Goal: Information Seeking & Learning: Find specific page/section

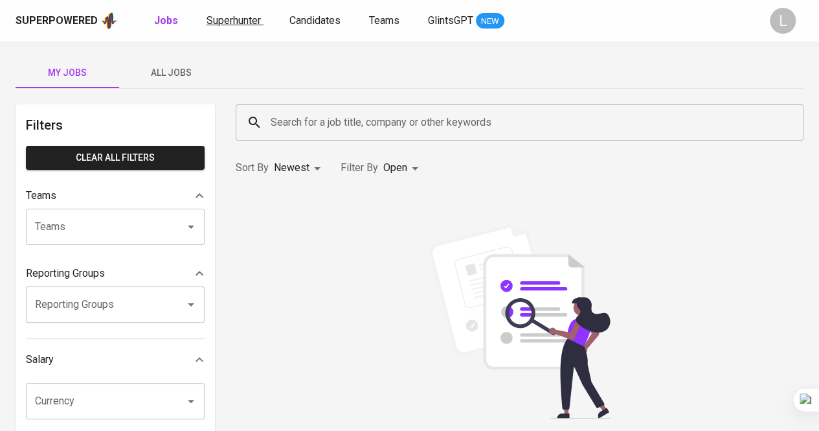
click at [240, 17] on span "Superhunter" at bounding box center [234, 20] width 54 height 12
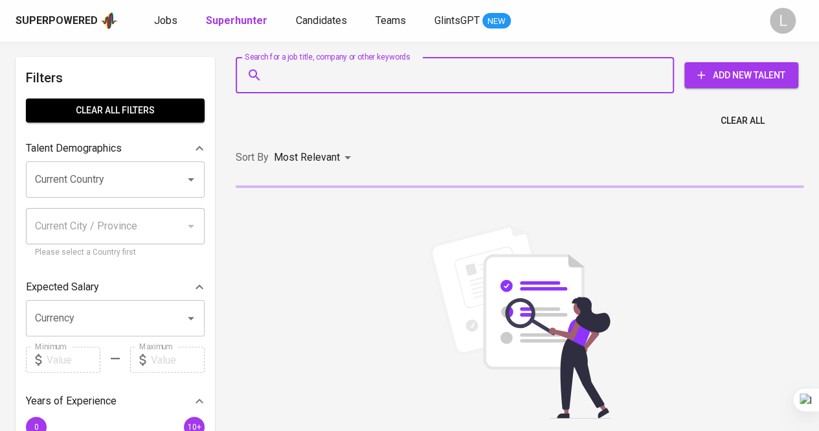
click at [378, 77] on input "Search for a job title, company or other keywords" at bounding box center [459, 75] width 382 height 25
paste input "[EMAIL_ADDRESS][DOMAIN_NAME]"
type input "[EMAIL_ADDRESS][DOMAIN_NAME]"
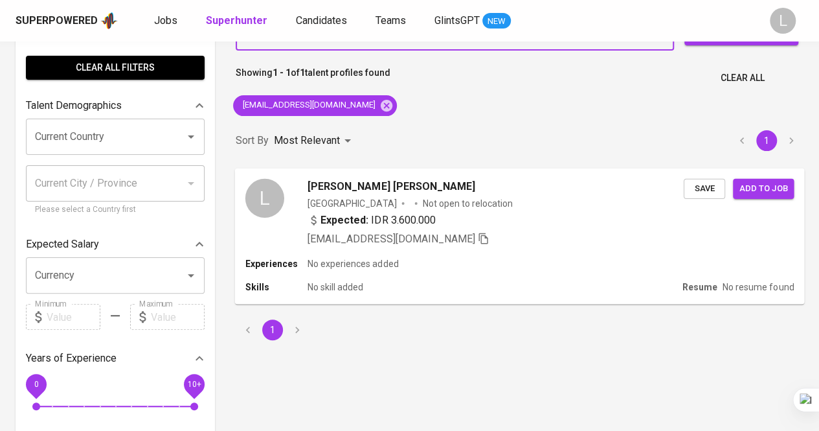
scroll to position [45, 0]
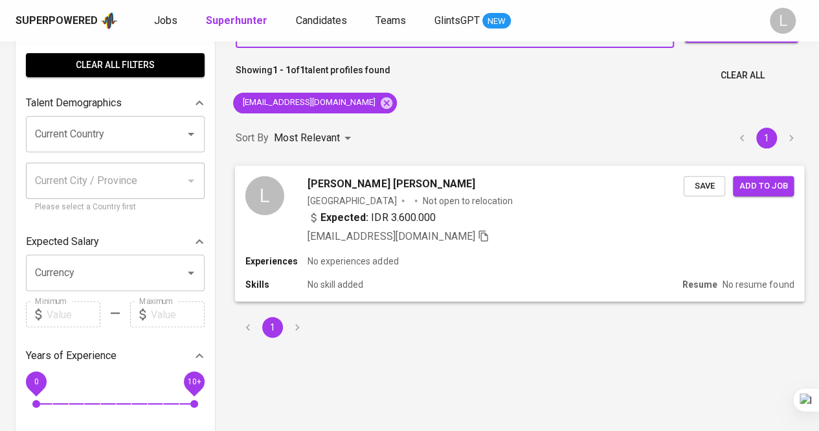
click at [375, 181] on span "[PERSON_NAME] [PERSON_NAME]" at bounding box center [392, 184] width 168 height 16
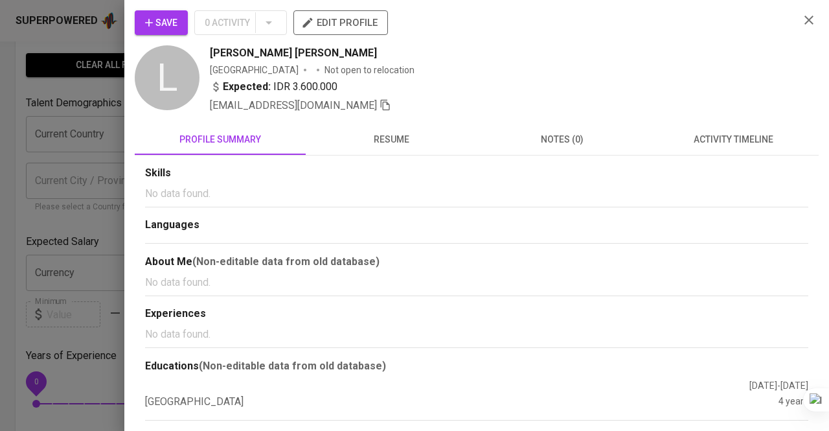
click at [434, 143] on span "resume" at bounding box center [391, 140] width 155 height 16
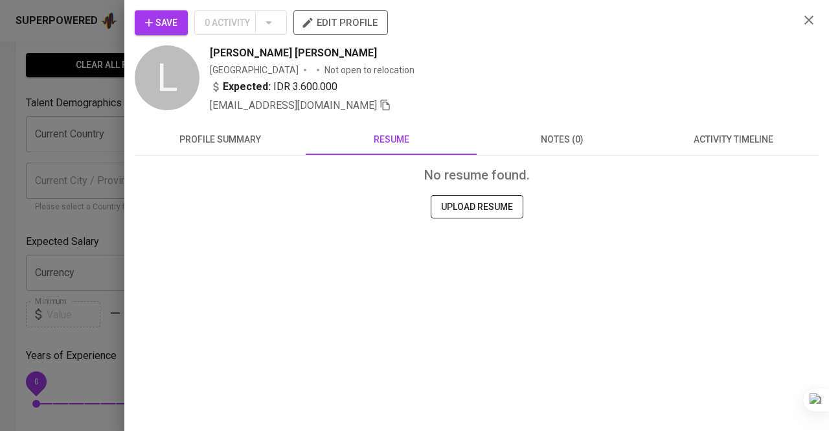
click at [264, 154] on button "profile summary" at bounding box center [220, 139] width 171 height 31
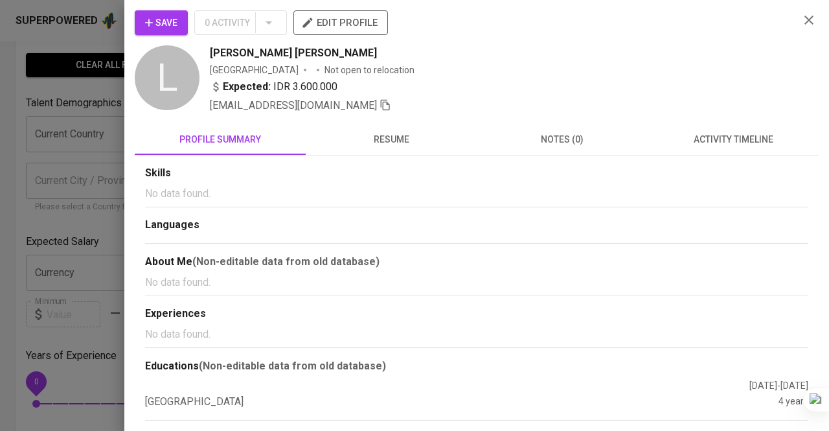
click at [53, 119] on div at bounding box center [414, 215] width 829 height 431
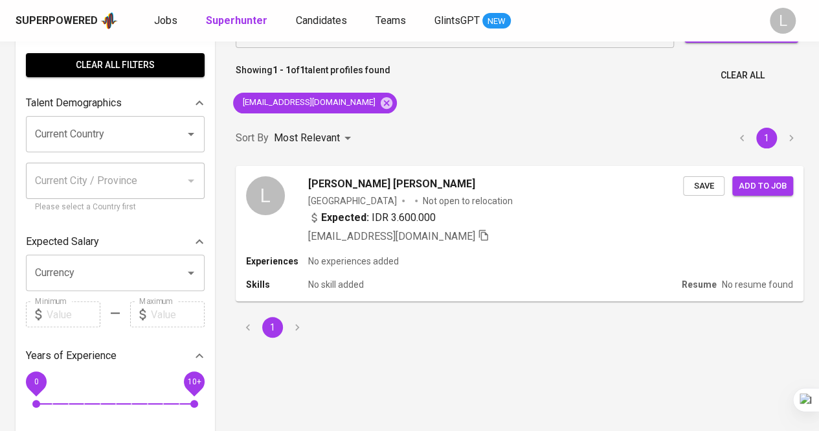
scroll to position [0, 0]
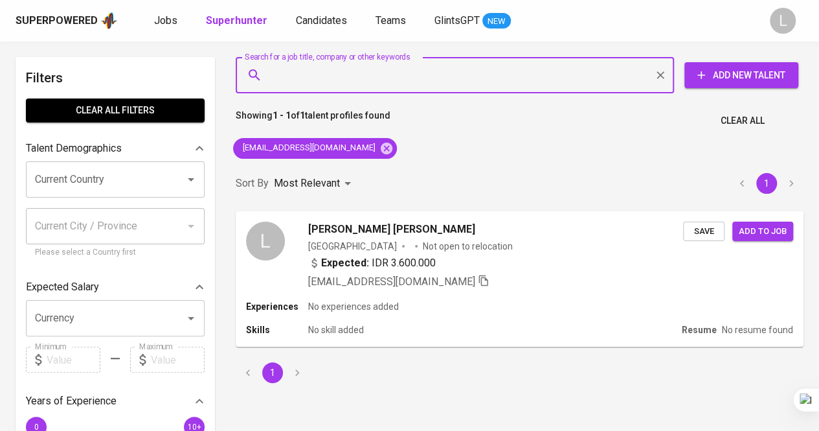
click at [367, 74] on input "Search for a job title, company or other keywords" at bounding box center [459, 75] width 382 height 25
paste input "[EMAIL_ADDRESS][DOMAIN_NAME]"
type input "[EMAIL_ADDRESS][DOMAIN_NAME]"
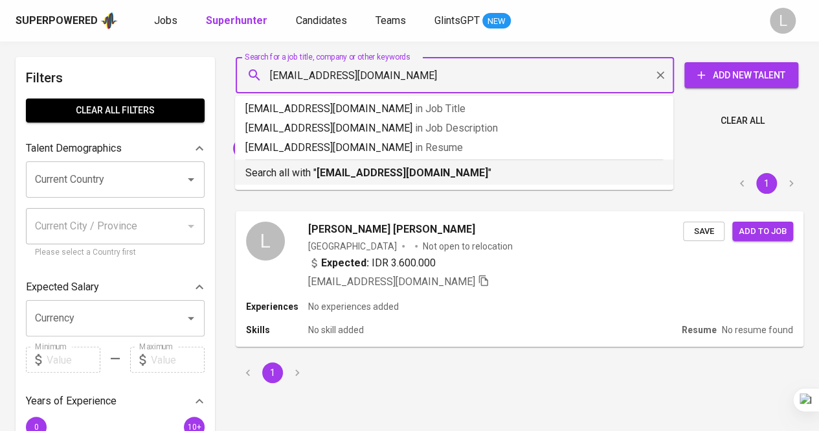
click at [374, 167] on b "[EMAIL_ADDRESS][DOMAIN_NAME]" at bounding box center [403, 172] width 172 height 12
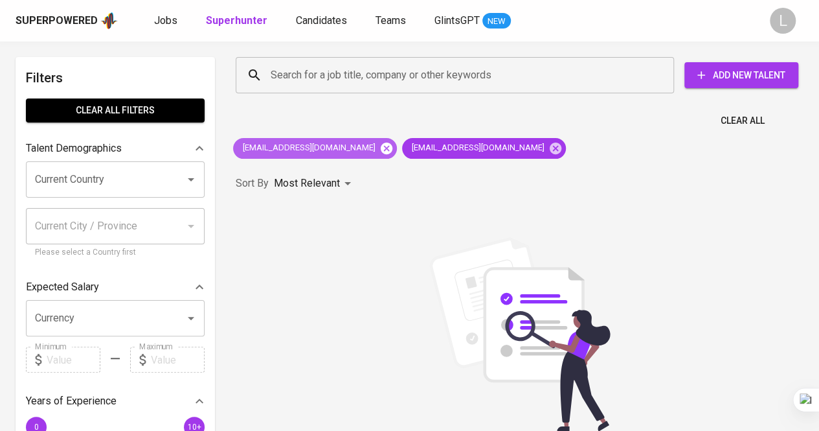
click at [381, 152] on icon at bounding box center [387, 148] width 12 height 12
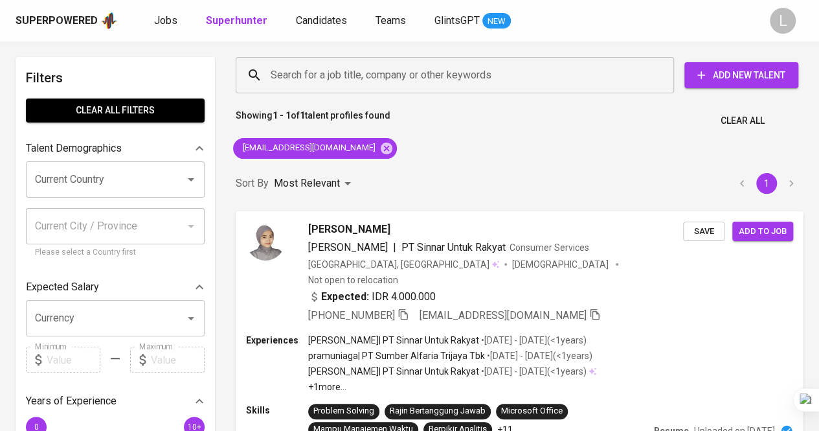
scroll to position [45, 0]
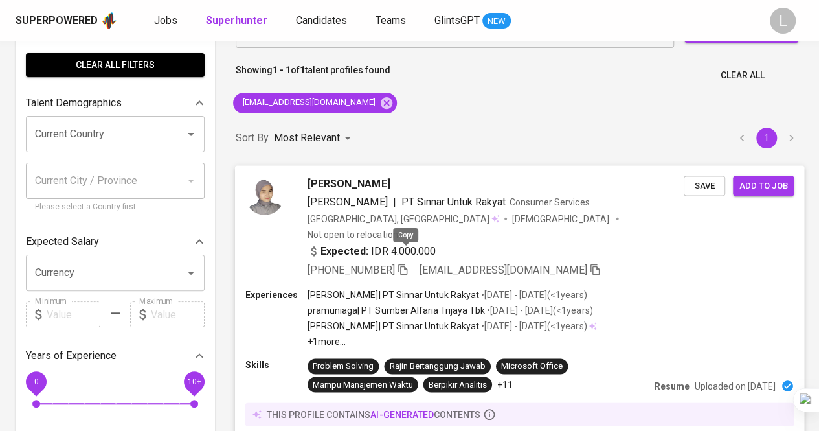
click at [401, 263] on icon "button" at bounding box center [403, 269] width 12 height 12
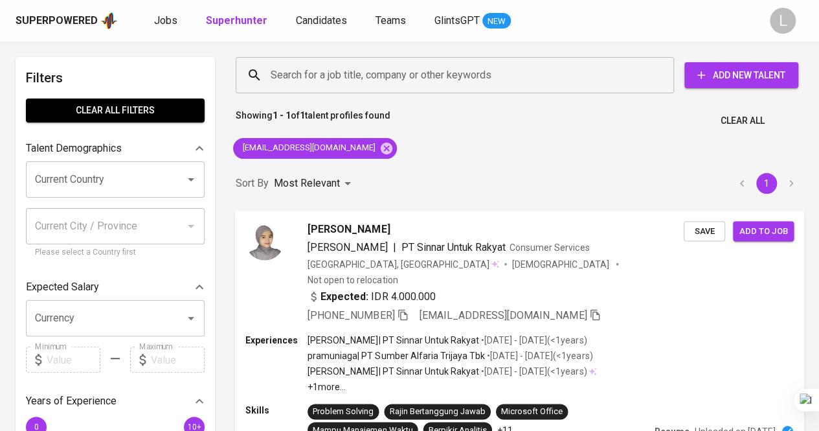
click at [399, 49] on div "Search for a job title, company or other keywords Search for a job title, compa…" at bounding box center [517, 75] width 584 height 57
click at [397, 59] on div "Search for a job title, company or other keywords" at bounding box center [455, 75] width 439 height 36
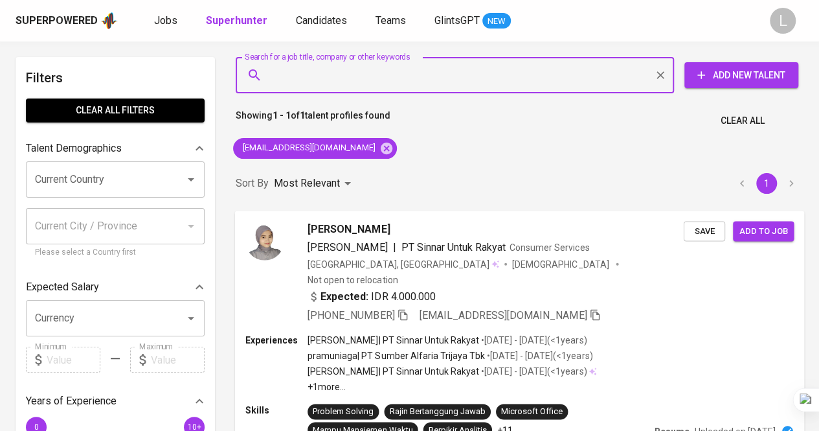
paste input "[EMAIL_ADDRESS][DOMAIN_NAME]"
type input "[EMAIL_ADDRESS][DOMAIN_NAME]"
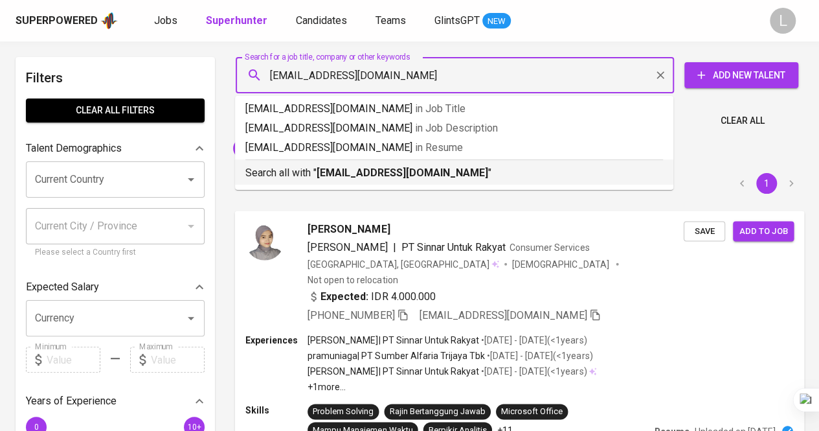
click at [380, 163] on div "Search all with " [EMAIL_ADDRESS][DOMAIN_NAME] "" at bounding box center [455, 169] width 418 height 21
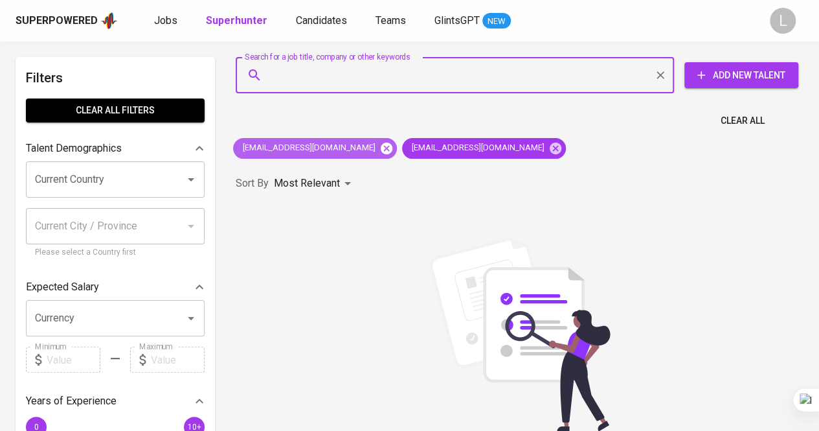
click at [381, 152] on icon at bounding box center [387, 148] width 12 height 12
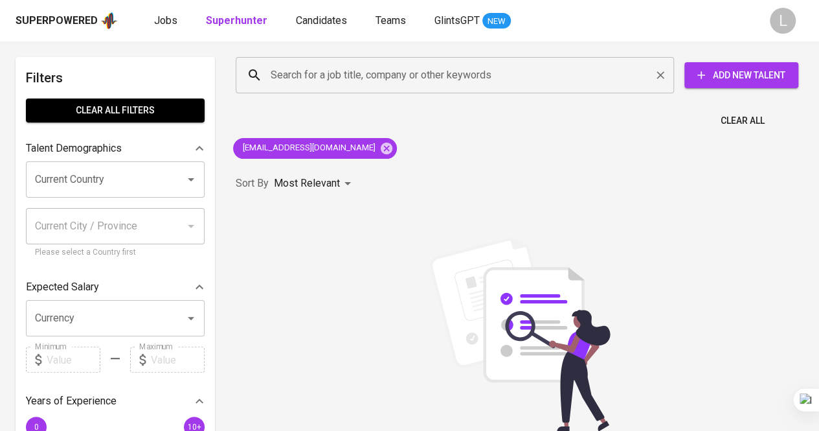
click at [335, 80] on input "Search for a job title, company or other keywords" at bounding box center [459, 75] width 382 height 25
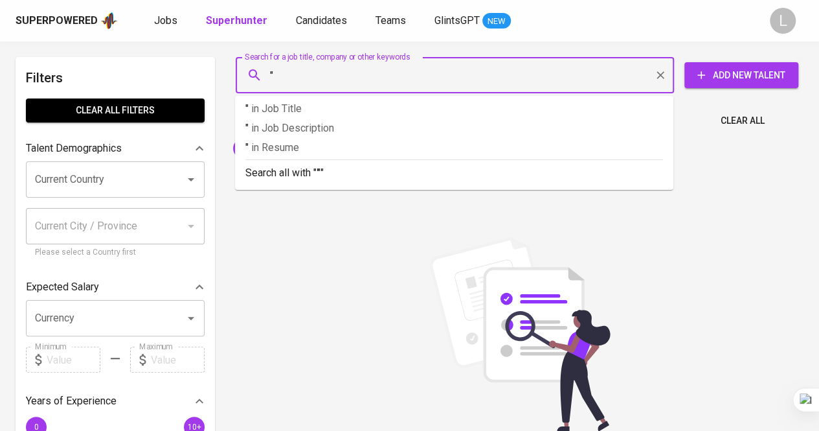
paste input "[PERSON_NAME]"
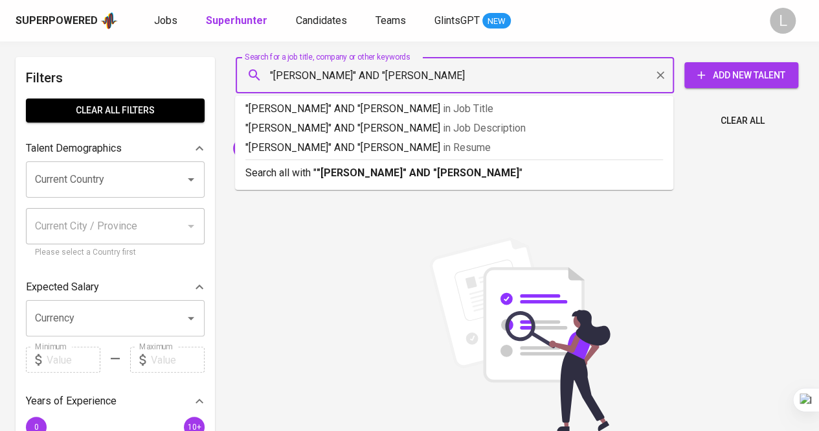
type input ""[PERSON_NAME]" AND "[PERSON_NAME]""
click at [346, 176] on b ""[PERSON_NAME]" AND "[PERSON_NAME]"" at bounding box center [420, 172] width 207 height 12
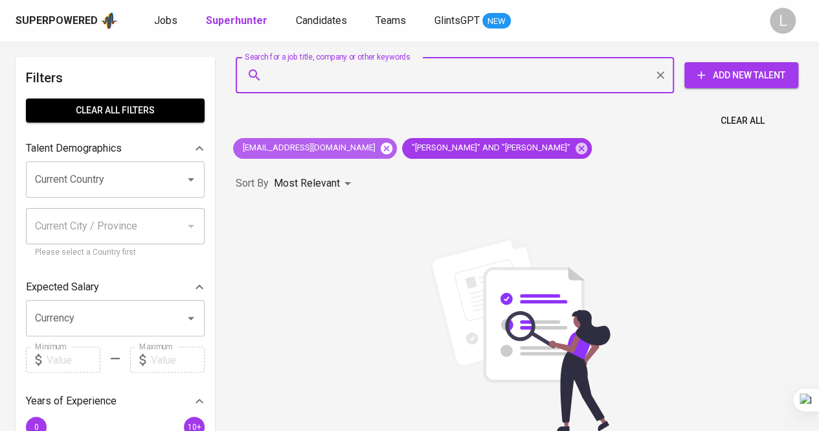
click at [381, 143] on icon at bounding box center [387, 148] width 12 height 12
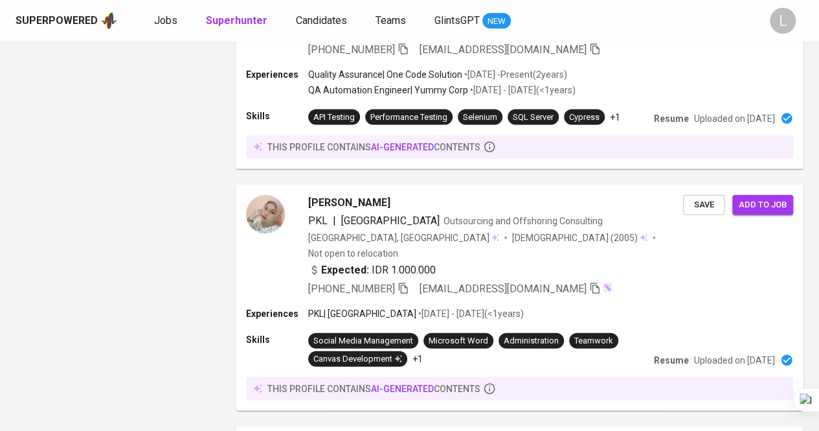
scroll to position [1380, 0]
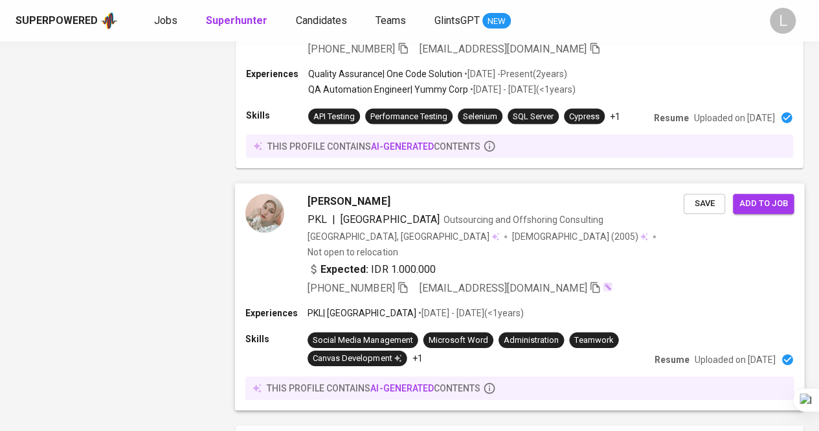
click at [339, 194] on span "[PERSON_NAME]" at bounding box center [349, 202] width 82 height 16
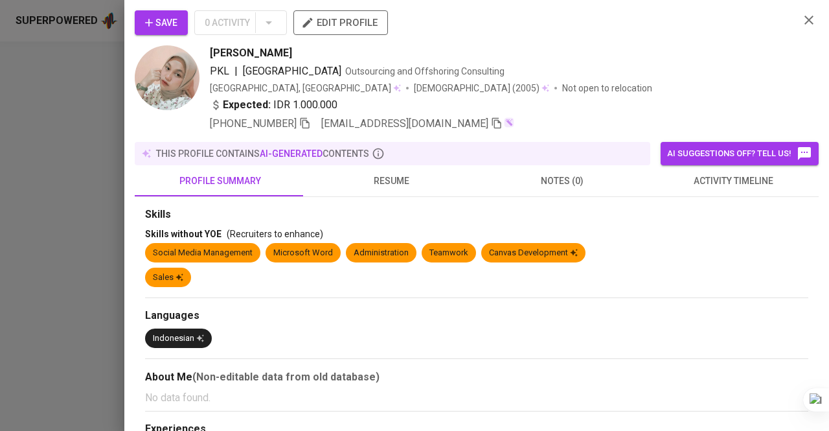
click at [73, 156] on div at bounding box center [414, 215] width 829 height 431
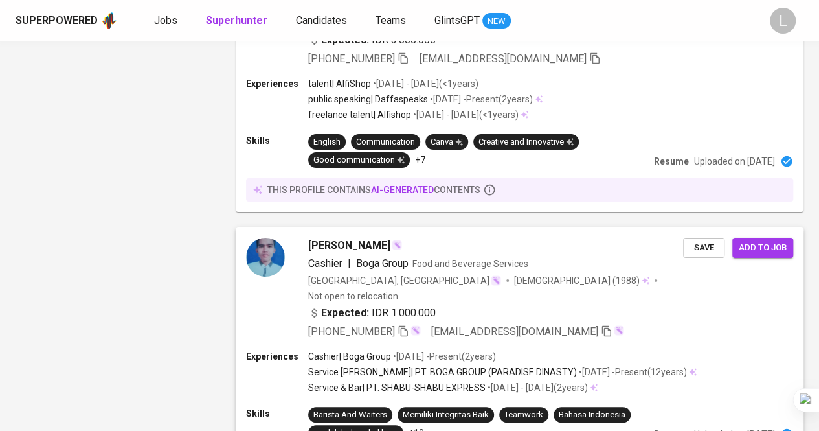
scroll to position [2412, 0]
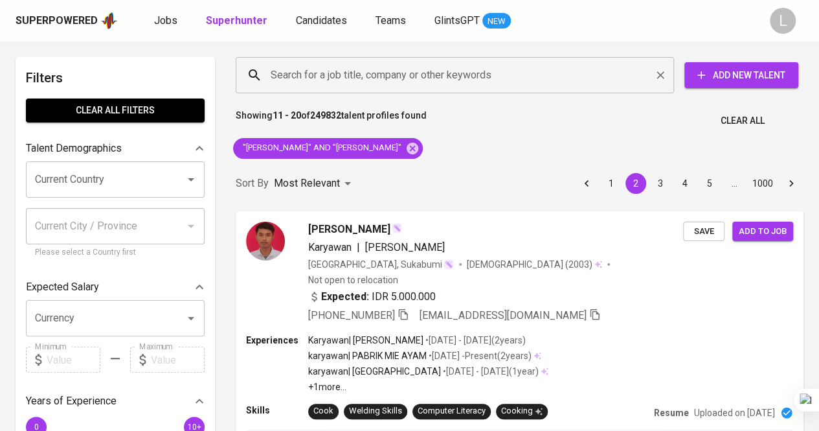
click at [472, 67] on input "Search for a job title, company or other keywords" at bounding box center [459, 75] width 382 height 25
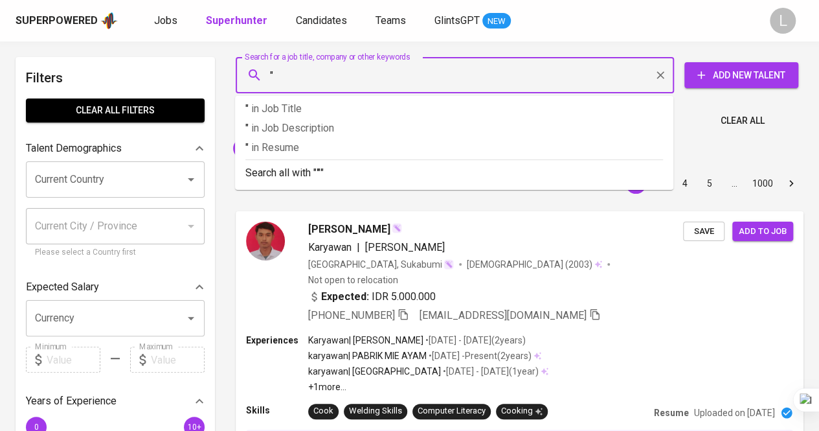
paste input "[PERSON_NAME] [PERSON_NAME] (She/Her)"
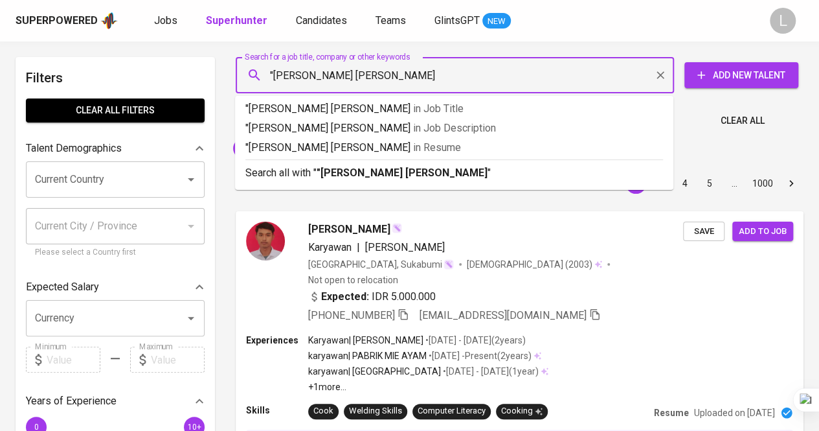
type input ""[PERSON_NAME] [PERSON_NAME]""
click at [424, 188] on ul ""[PERSON_NAME] [PERSON_NAME]" in Job Title "[PERSON_NAME] [PERSON_NAME]" in Job…" at bounding box center [454, 143] width 439 height 94
click at [423, 177] on p "Search all with " "[PERSON_NAME] [PERSON_NAME]" "" at bounding box center [455, 173] width 418 height 16
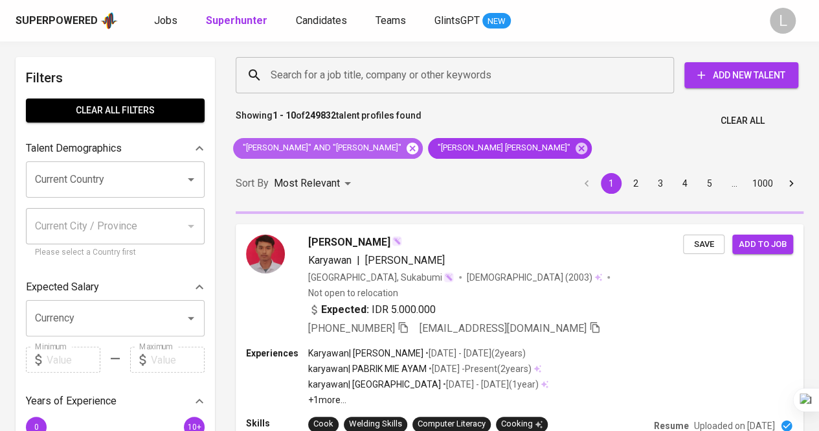
click at [407, 146] on icon at bounding box center [413, 148] width 12 height 12
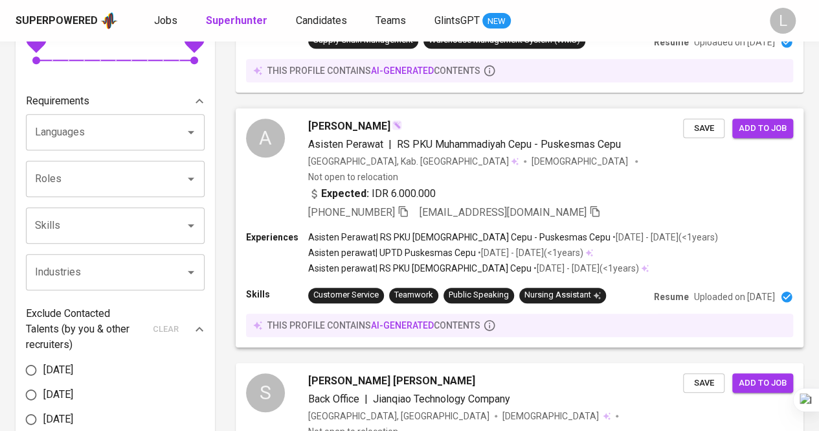
scroll to position [648, 0]
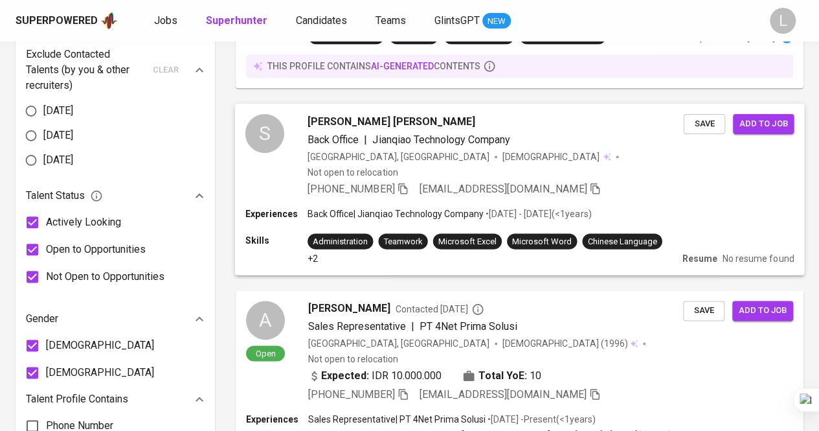
click at [350, 113] on span "[PERSON_NAME] [PERSON_NAME]" at bounding box center [392, 121] width 168 height 16
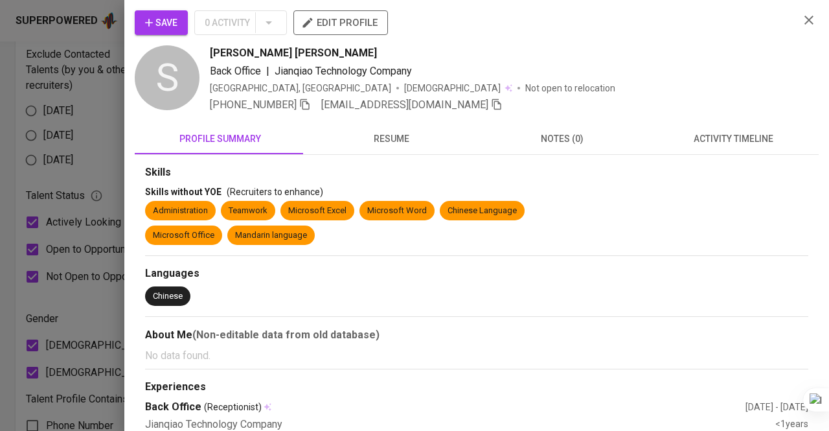
click at [407, 137] on span "resume" at bounding box center [391, 139] width 155 height 16
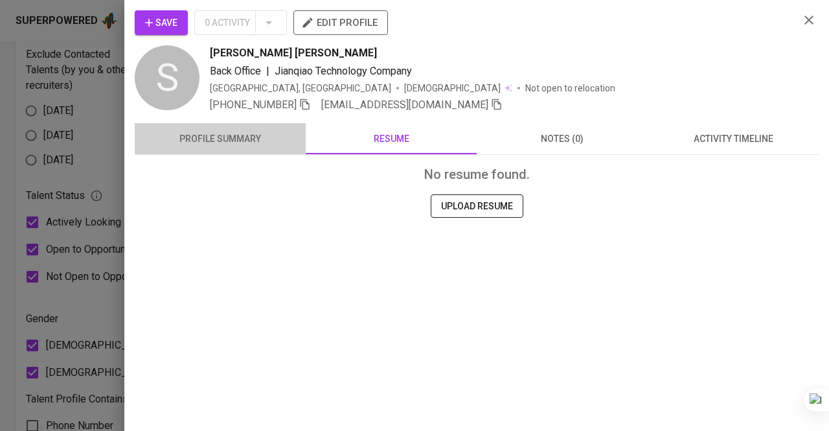
click at [228, 141] on span "profile summary" at bounding box center [220, 139] width 155 height 16
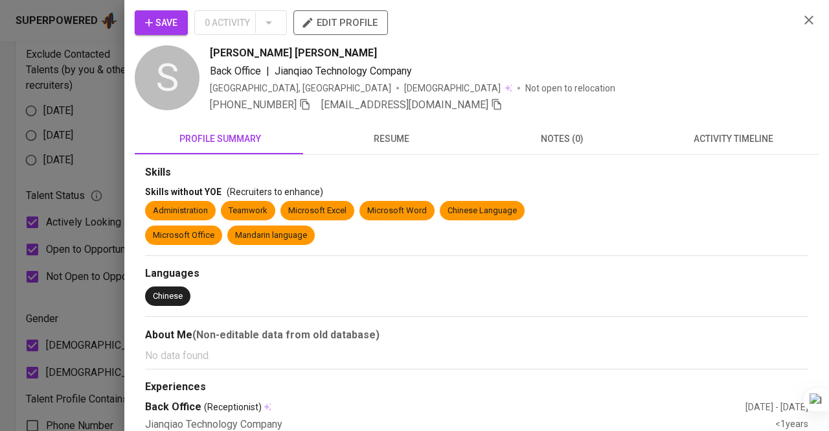
click at [88, 89] on div at bounding box center [414, 215] width 829 height 431
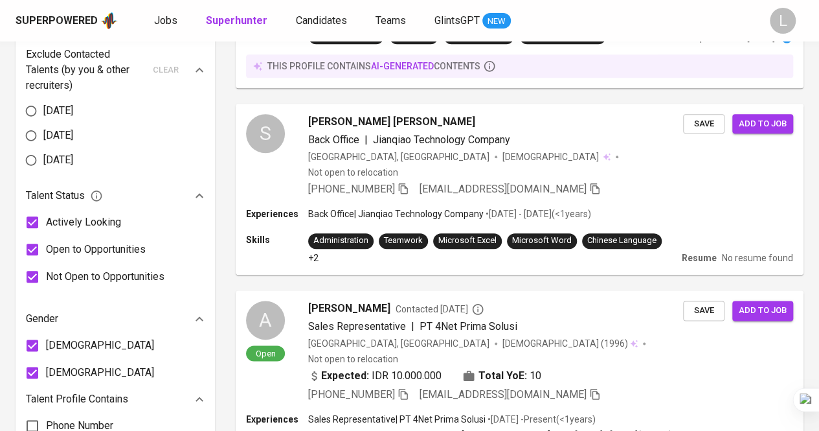
scroll to position [648, 0]
click at [406, 182] on icon "button" at bounding box center [403, 188] width 12 height 12
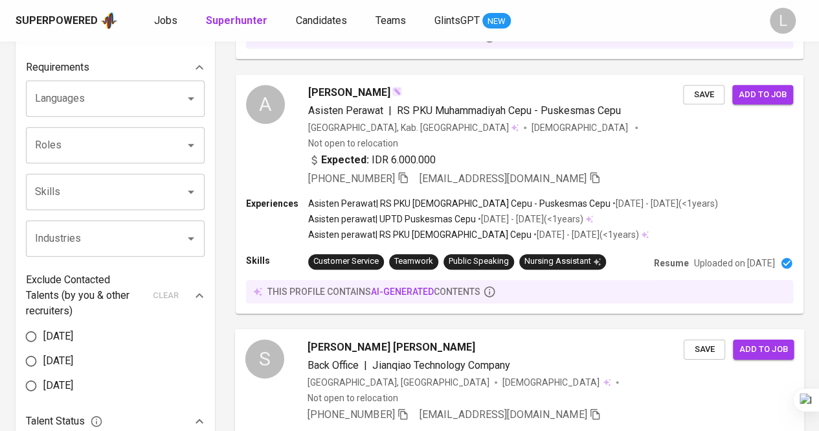
scroll to position [0, 0]
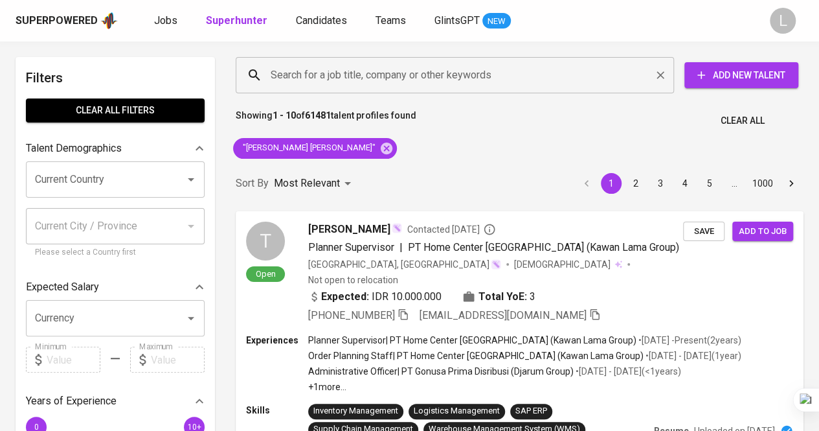
click at [391, 74] on input "Search for a job title, company or other keywords" at bounding box center [459, 75] width 382 height 25
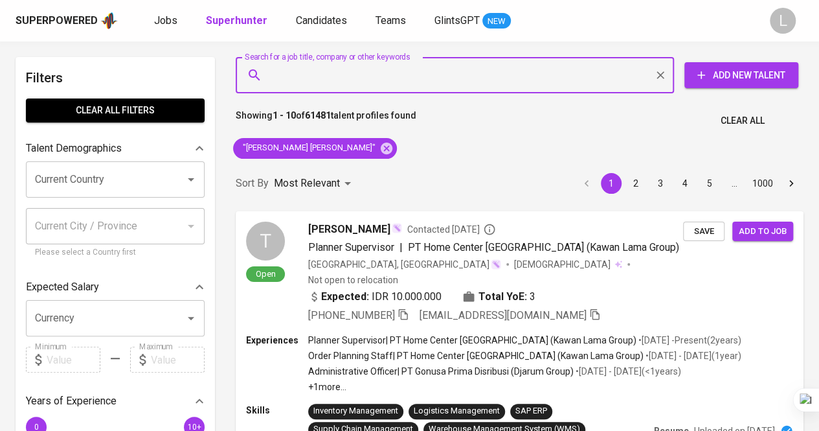
paste input "sherwin.setiobudi@gmail.com"
type input "sherwin.setiobudi@gmail.com"
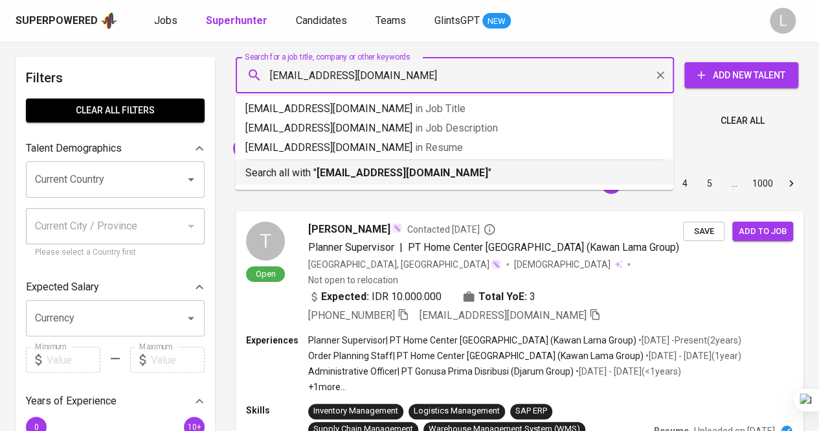
click at [387, 172] on b "sherwin.setiobudi@gmail.com" at bounding box center [403, 172] width 172 height 12
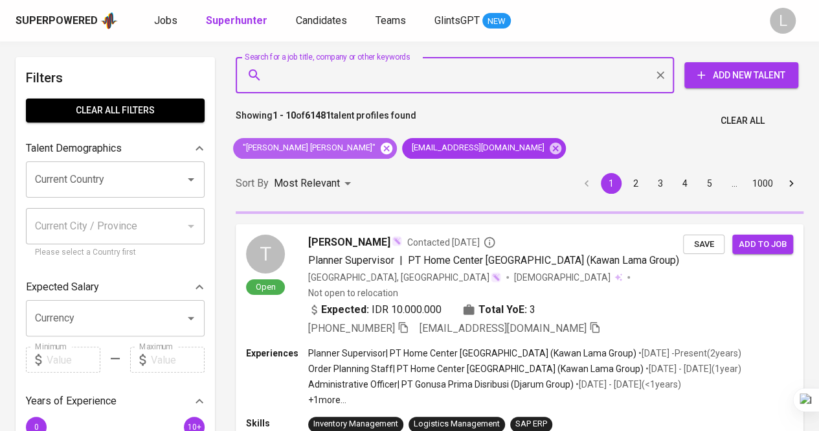
click at [380, 150] on icon at bounding box center [387, 148] width 14 height 14
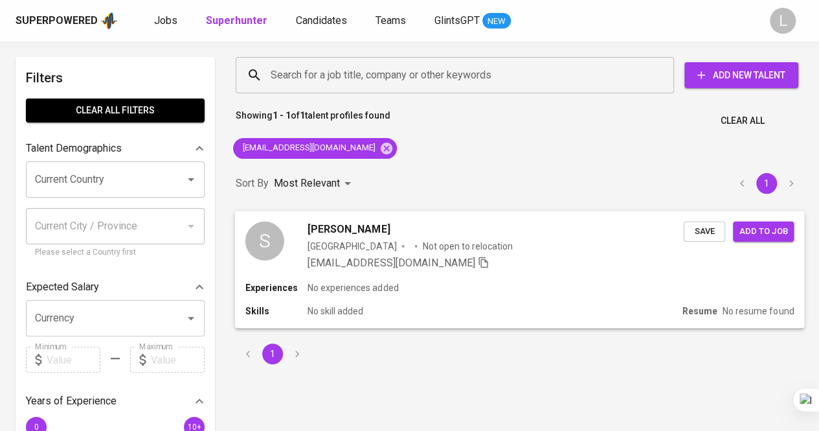
click at [370, 227] on span "Sherwin Setiobudi" at bounding box center [349, 229] width 82 height 16
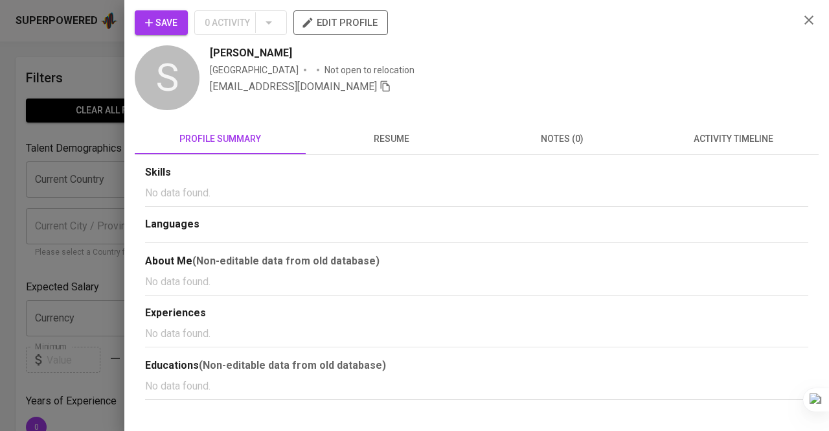
click at [393, 137] on span "resume" at bounding box center [391, 139] width 155 height 16
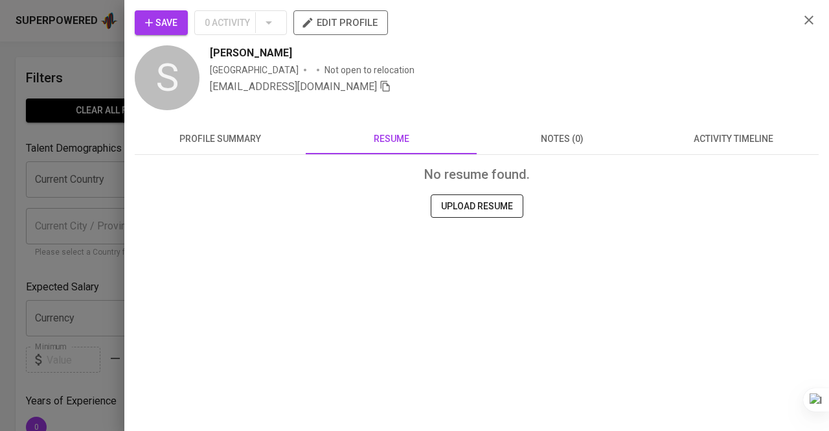
click at [71, 115] on div at bounding box center [414, 215] width 829 height 431
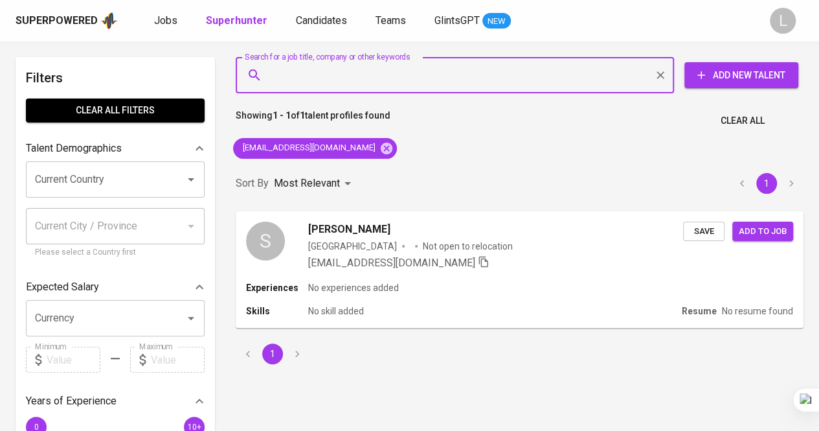
click at [350, 73] on input "Search for a job title, company or other keywords" at bounding box center [459, 75] width 382 height 25
paste input "mohammadgilangs@gmail.com"
type input "mohammadgilangs@gmail.com"
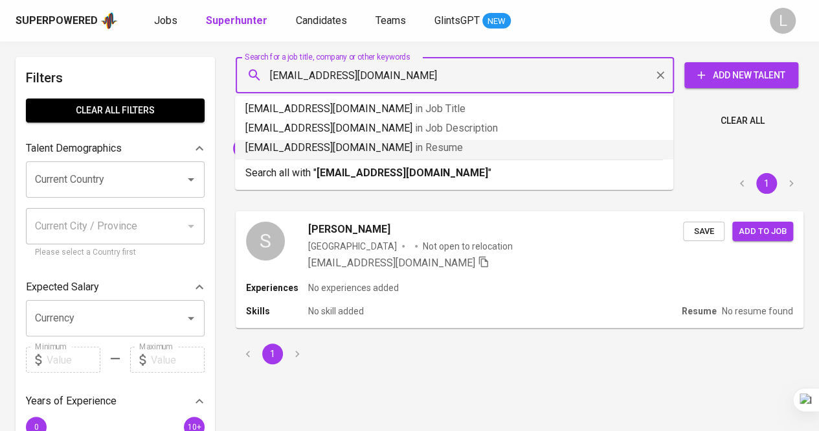
click at [388, 172] on b "mohammadgilangs@gmail.com" at bounding box center [403, 172] width 172 height 12
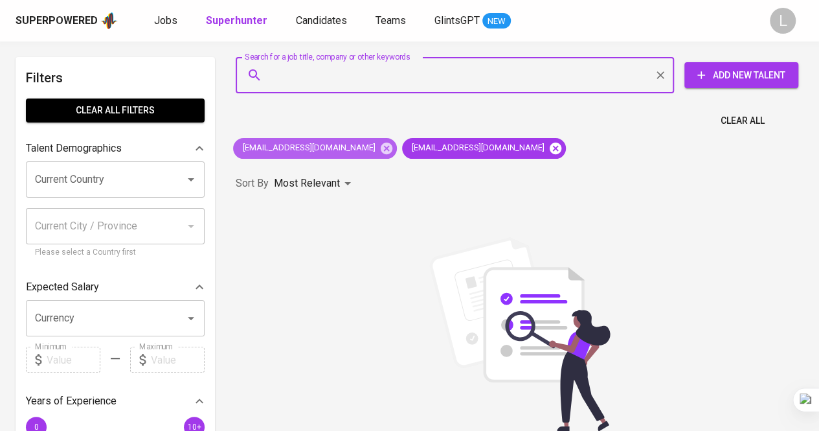
click at [381, 147] on icon at bounding box center [387, 148] width 12 height 12
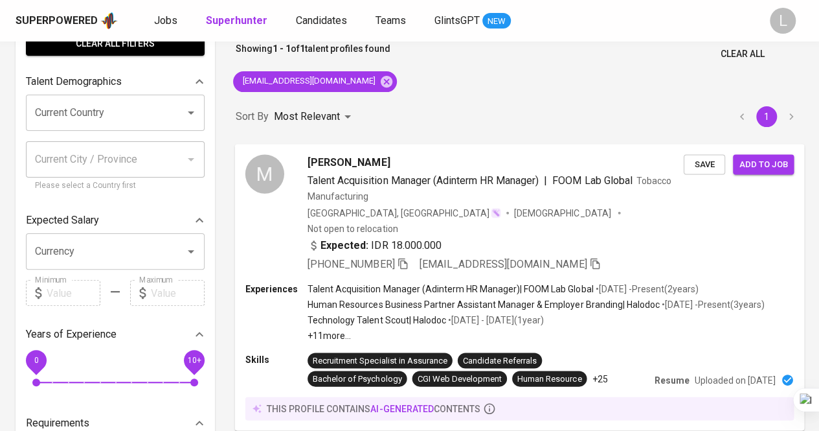
scroll to position [130, 0]
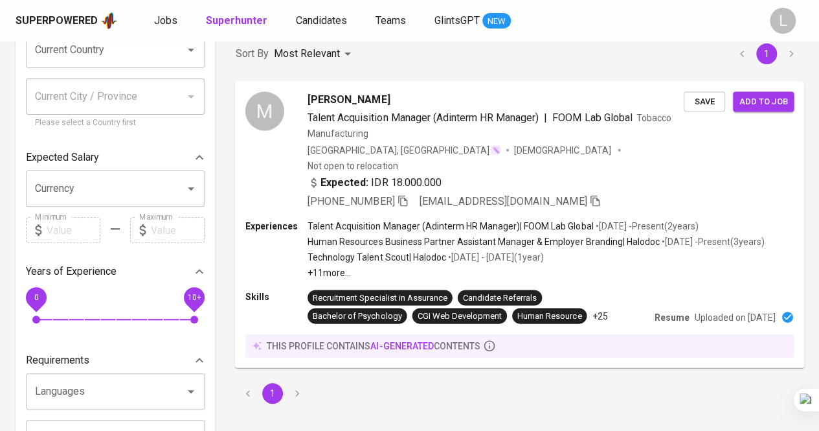
click at [407, 195] on icon "button" at bounding box center [402, 200] width 9 height 11
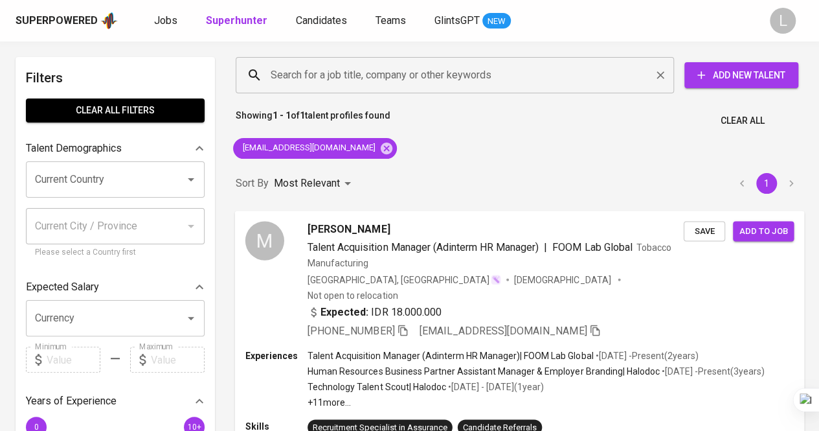
click at [413, 84] on input "Search for a job title, company or other keywords" at bounding box center [459, 75] width 382 height 25
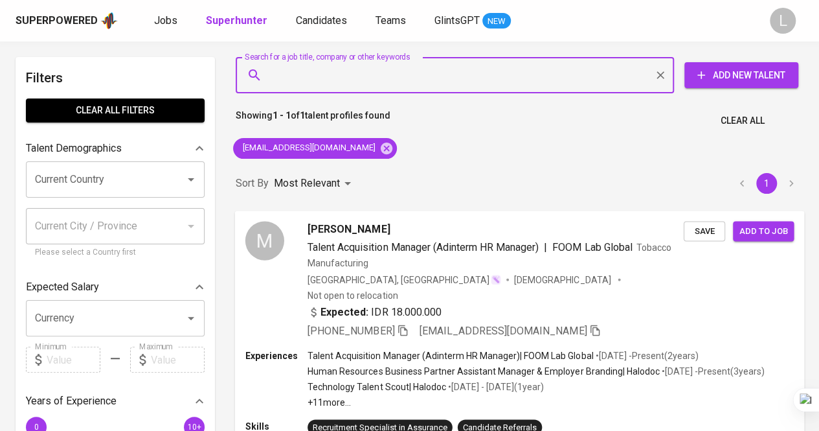
paste input "cruisiettakaylana@gmail.com"
type input "cruisiettakaylana@gmail.com"
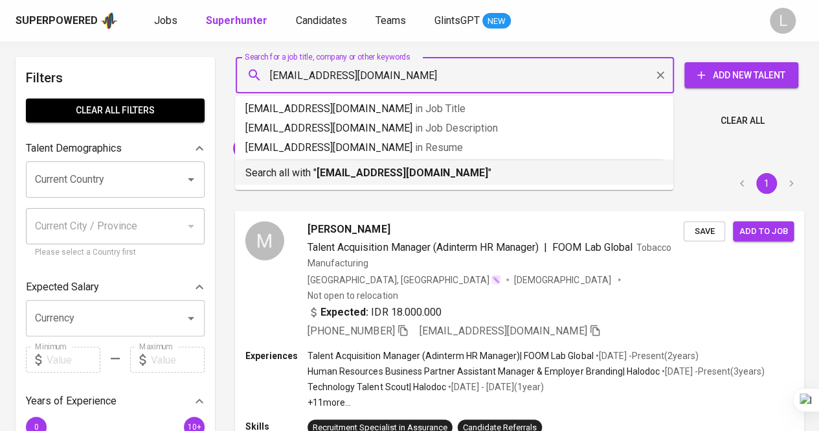
click at [376, 166] on b "cruisiettakaylana@gmail.com" at bounding box center [403, 172] width 172 height 12
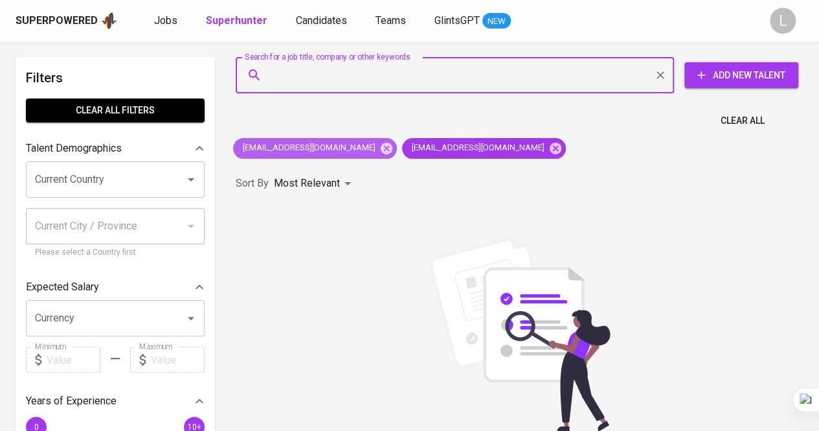
click at [381, 143] on icon at bounding box center [387, 148] width 12 height 12
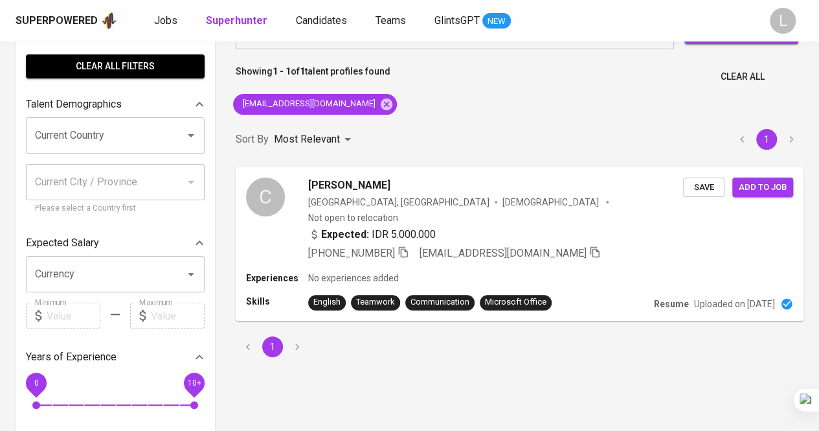
scroll to position [65, 0]
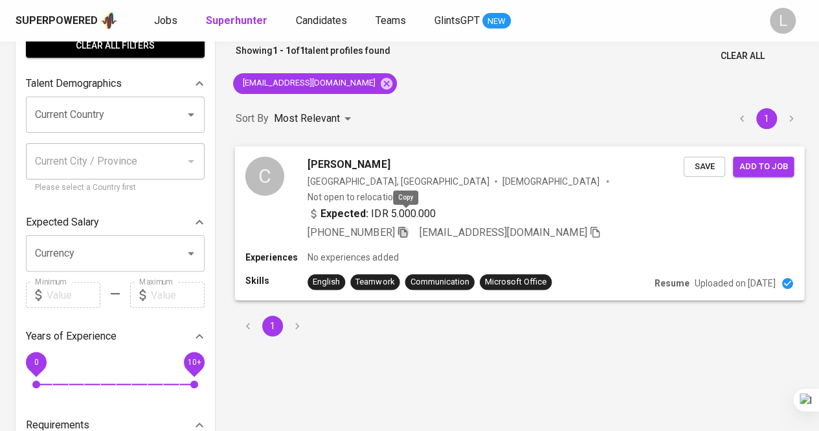
click at [405, 225] on icon "button" at bounding box center [403, 231] width 12 height 12
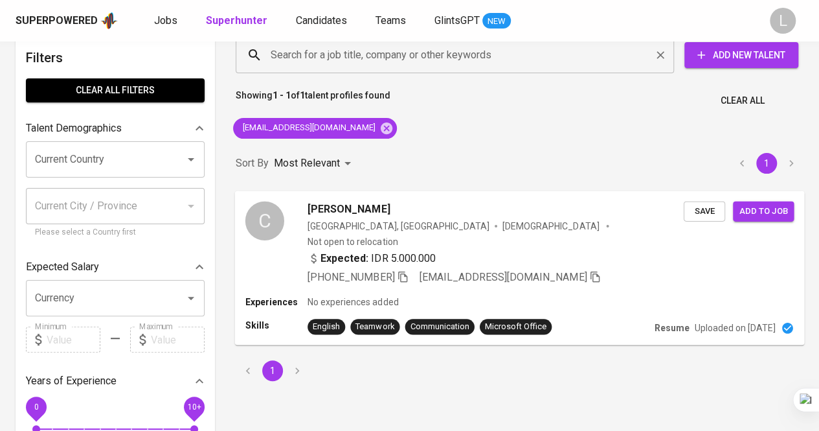
scroll to position [0, 0]
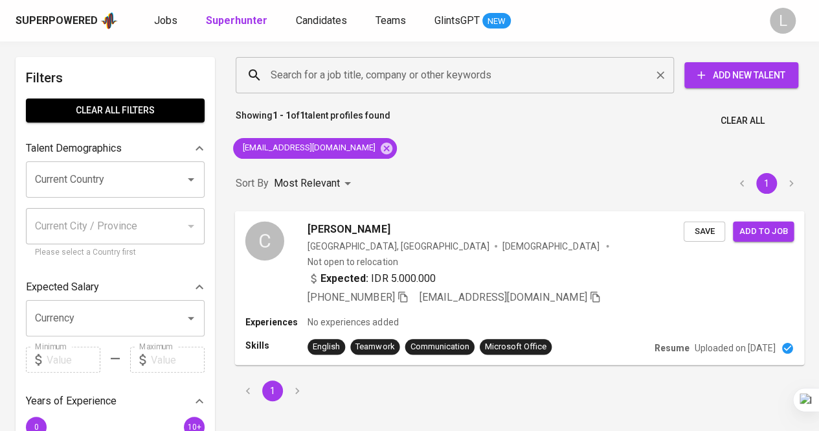
click at [391, 87] on div "Search for a job title, company or other keywords" at bounding box center [455, 75] width 439 height 36
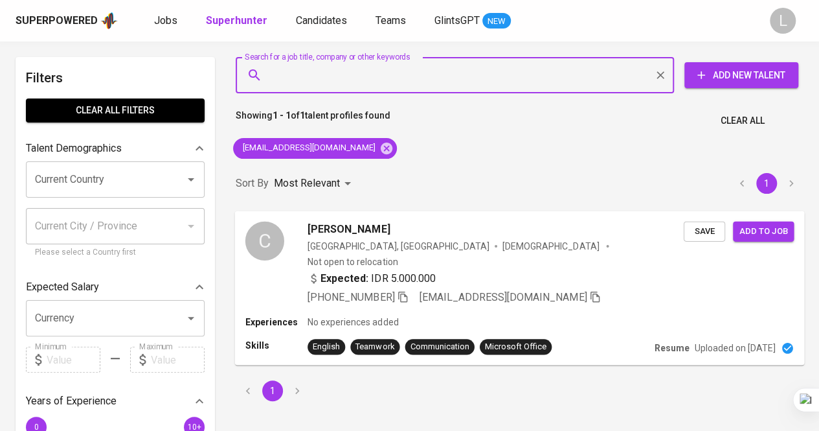
paste input "erixsimatupang@gmail.com"
type input "erixsimatupang@gmail.com"
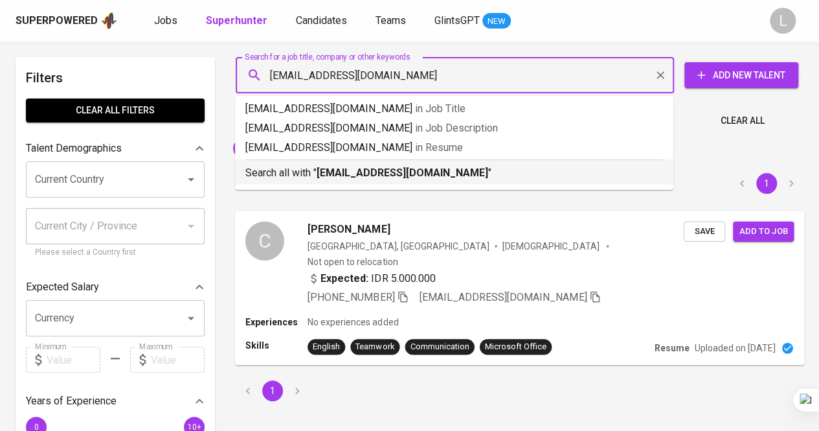
click at [417, 172] on b "erixsimatupang@gmail.com" at bounding box center [403, 172] width 172 height 12
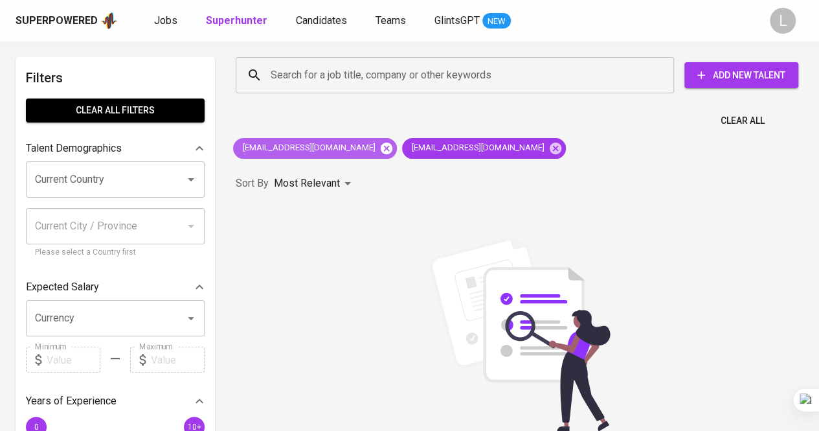
click at [380, 146] on icon at bounding box center [387, 148] width 14 height 14
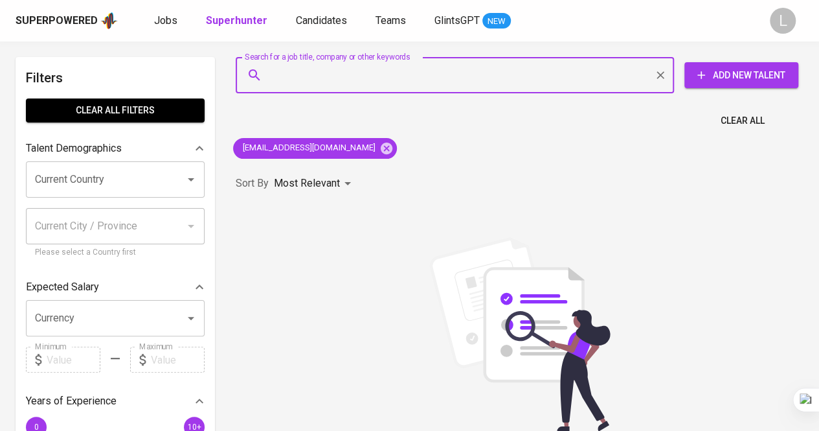
click at [348, 73] on input "Search for a job title, company or other keywords" at bounding box center [459, 75] width 382 height 25
paste input "winieureka92@gmail.com"
type input "winieureka92@gmail.com"
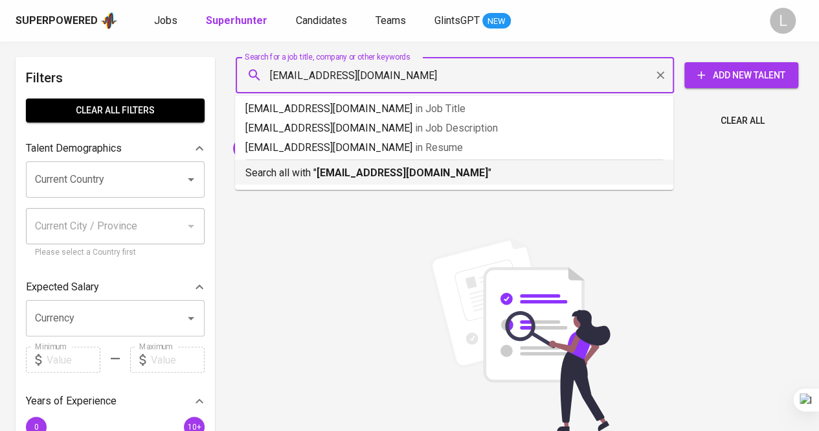
click at [373, 173] on b "winieureka92@gmail.com" at bounding box center [403, 172] width 172 height 12
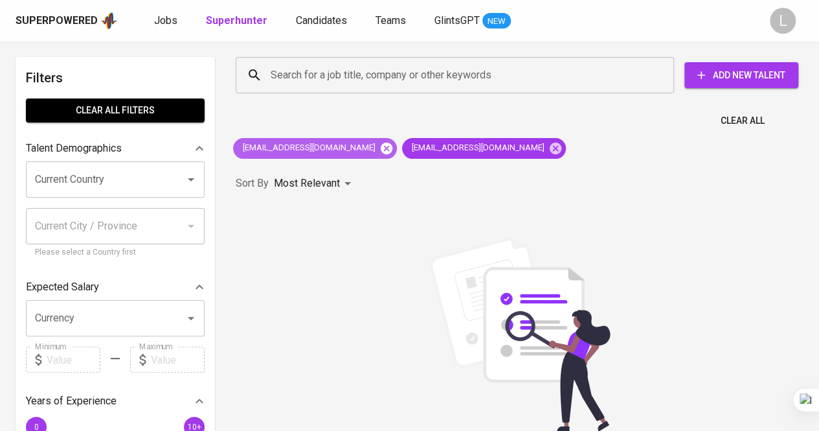
click at [381, 144] on icon at bounding box center [387, 148] width 12 height 12
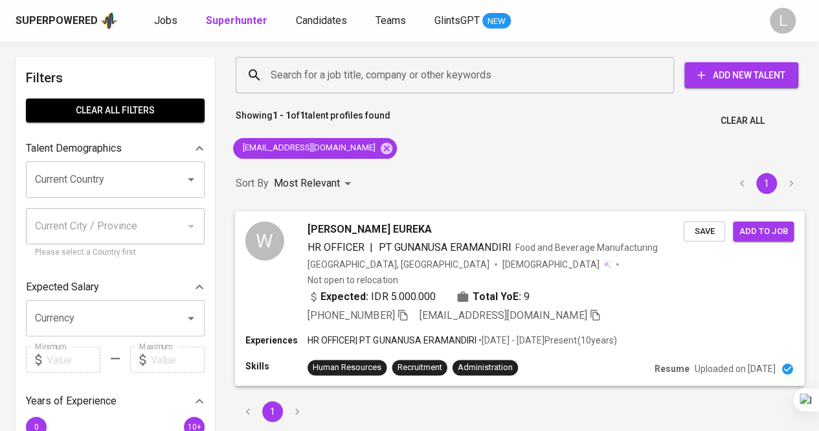
click at [409, 308] on icon "button" at bounding box center [403, 314] width 12 height 12
click at [335, 233] on span "WINI EUREKA" at bounding box center [370, 229] width 124 height 16
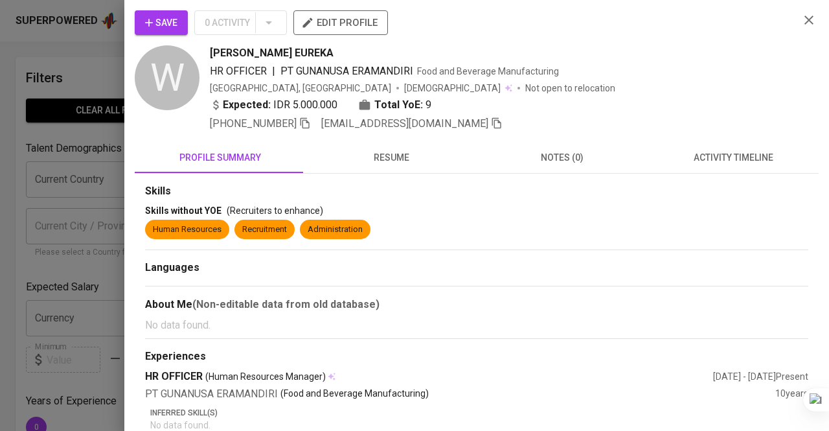
click at [103, 144] on div at bounding box center [414, 215] width 829 height 431
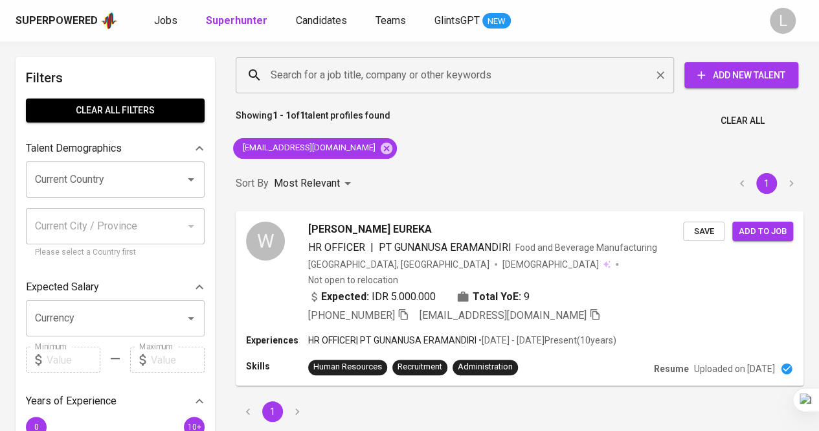
click at [365, 64] on input "Search for a job title, company or other keywords" at bounding box center [459, 75] width 382 height 25
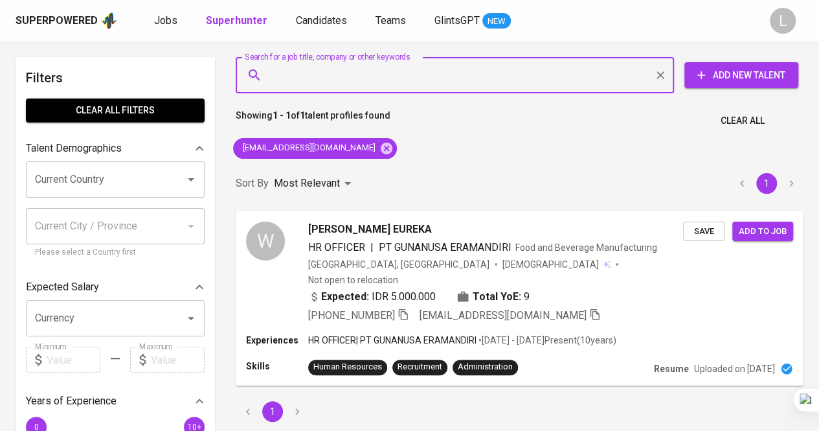
paste input "michelleratna8@gmail.com"
type input "michelleratna8@gmail.com"
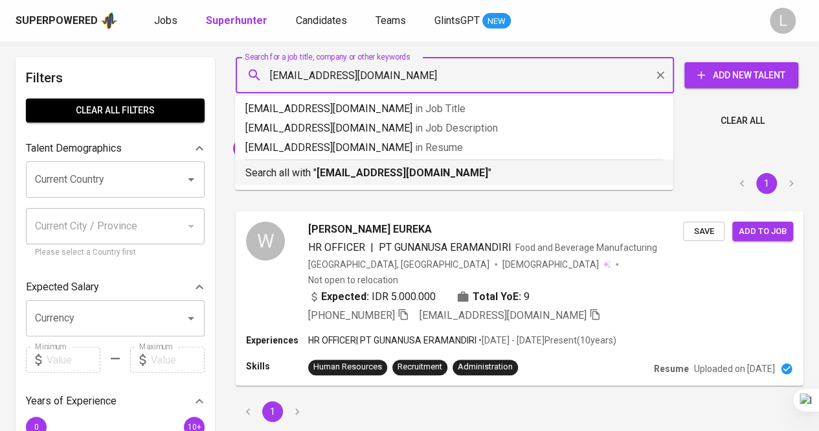
click at [394, 173] on b "michelleratna8@gmail.com" at bounding box center [403, 172] width 172 height 12
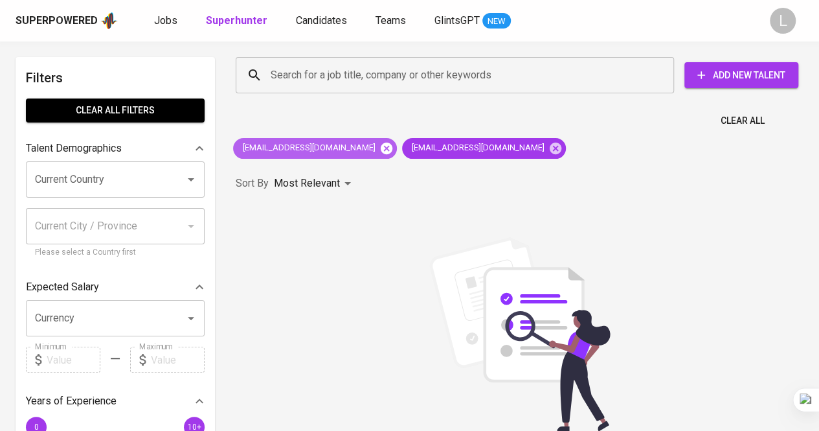
click at [380, 143] on icon at bounding box center [387, 148] width 14 height 14
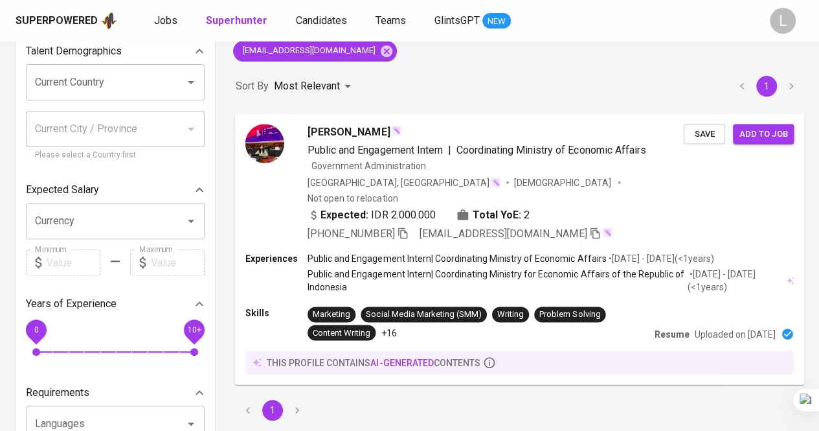
scroll to position [130, 0]
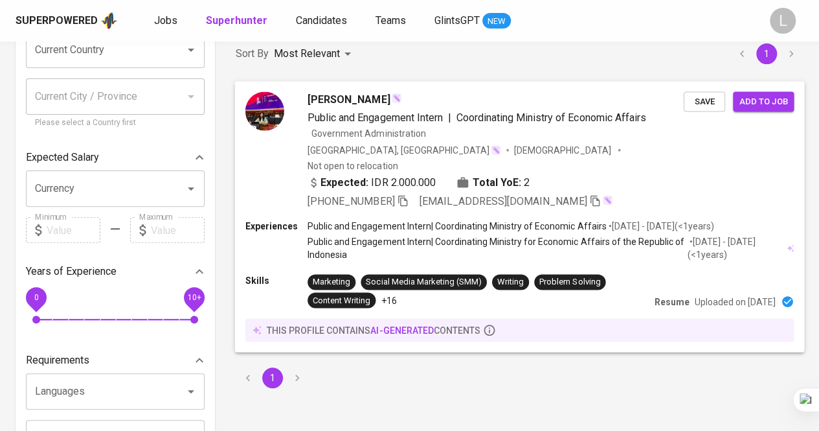
click at [406, 194] on icon "button" at bounding box center [403, 200] width 12 height 12
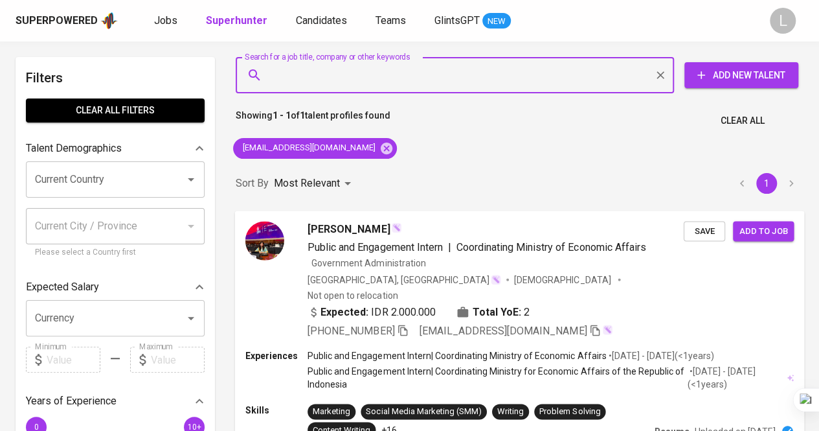
click at [376, 85] on input "Search for a job title, company or other keywords" at bounding box center [459, 75] width 382 height 25
paste input "gloriacrllatu@gmail.com"
type input "gloriacrllatu@gmail.com"
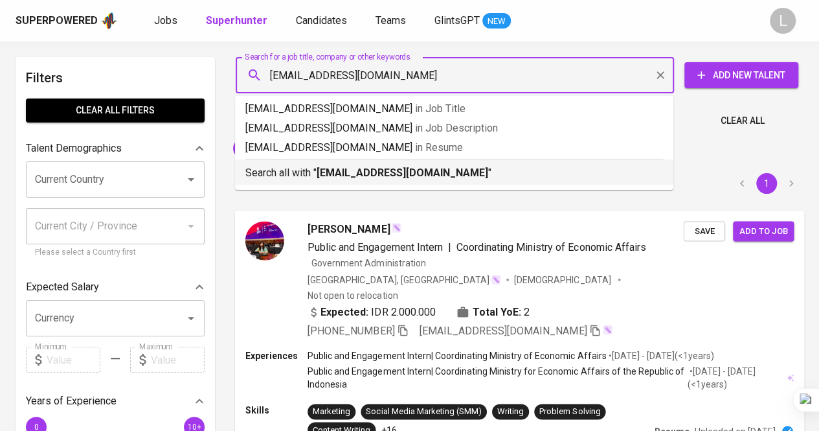
click at [398, 170] on b "gloriacrllatu@gmail.com" at bounding box center [403, 172] width 172 height 12
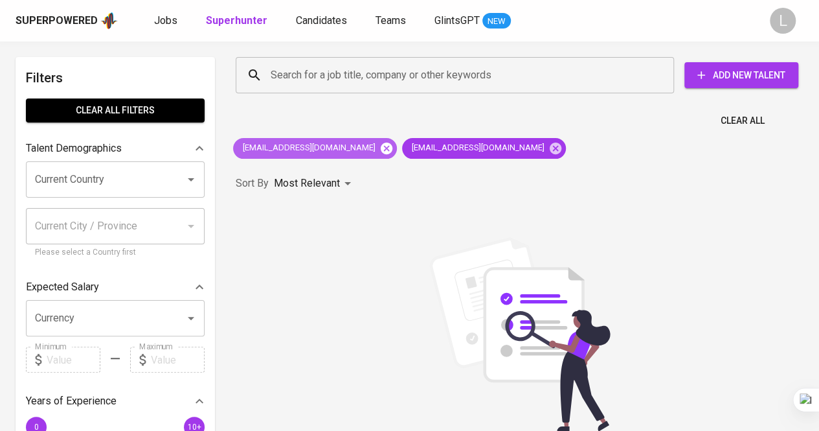
click at [380, 151] on icon at bounding box center [387, 148] width 14 height 14
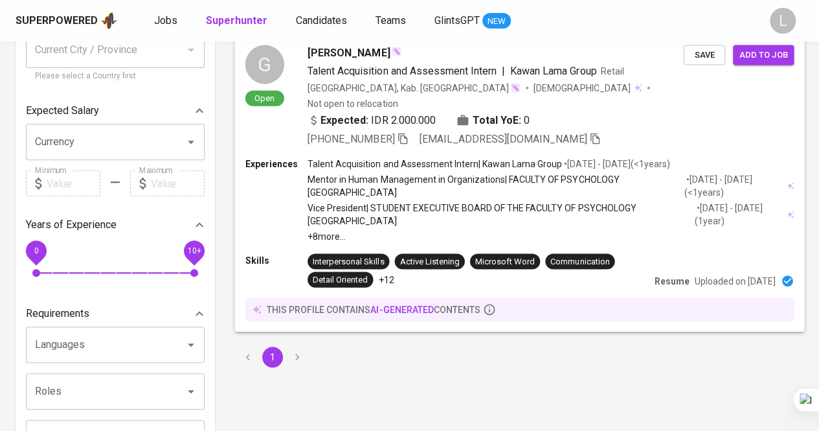
scroll to position [194, 0]
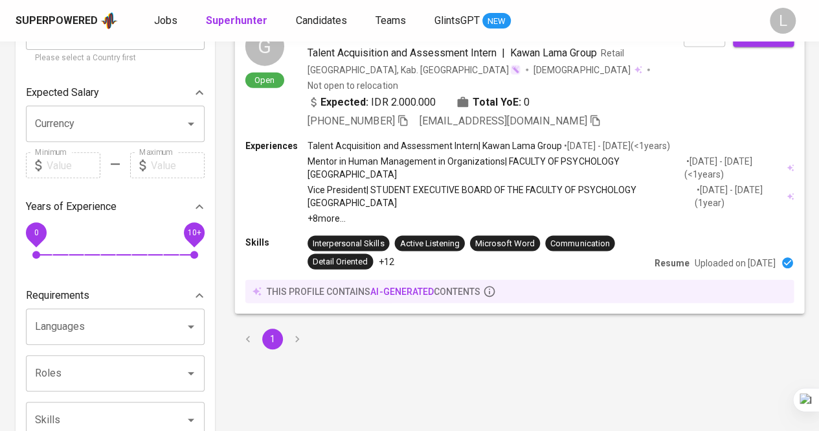
click at [409, 114] on icon "button" at bounding box center [403, 120] width 12 height 12
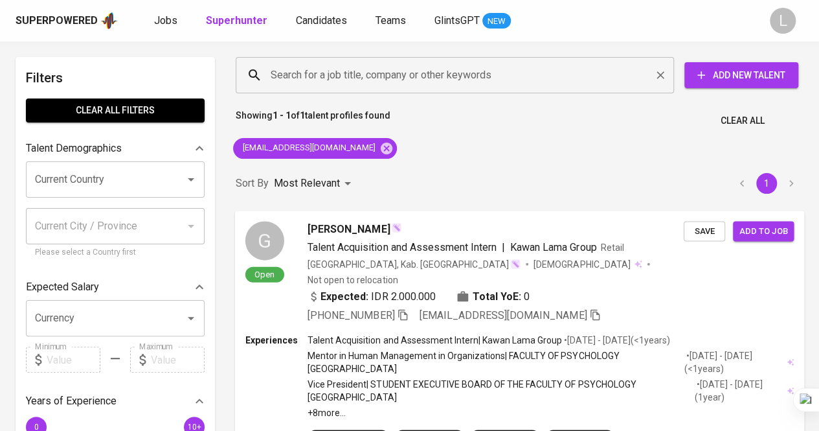
click at [387, 82] on input "Search for a job title, company or other keywords" at bounding box center [459, 75] width 382 height 25
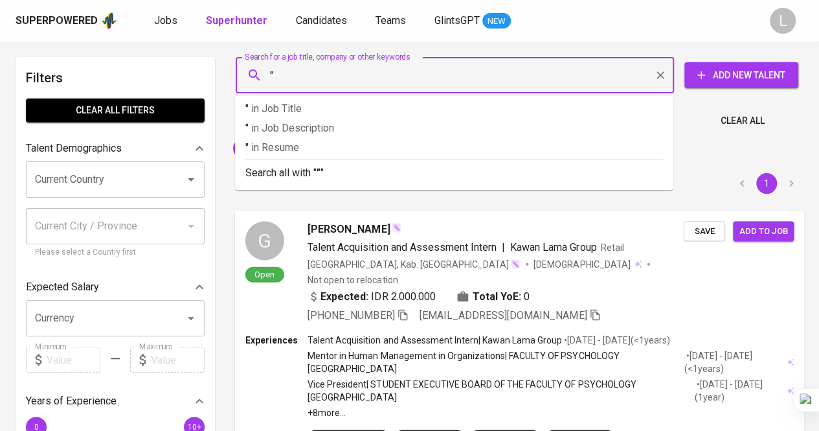
paste input "CLARIZA MAHARANNIE (She/Her)"
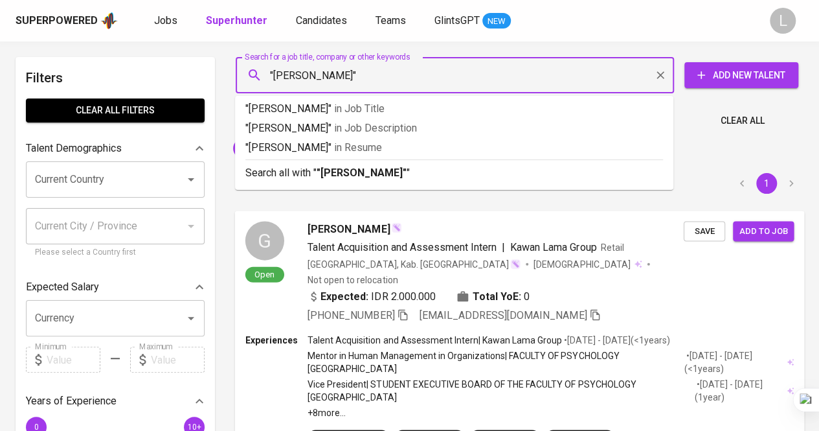
type input ""CLARIZA MAHARANNIE""
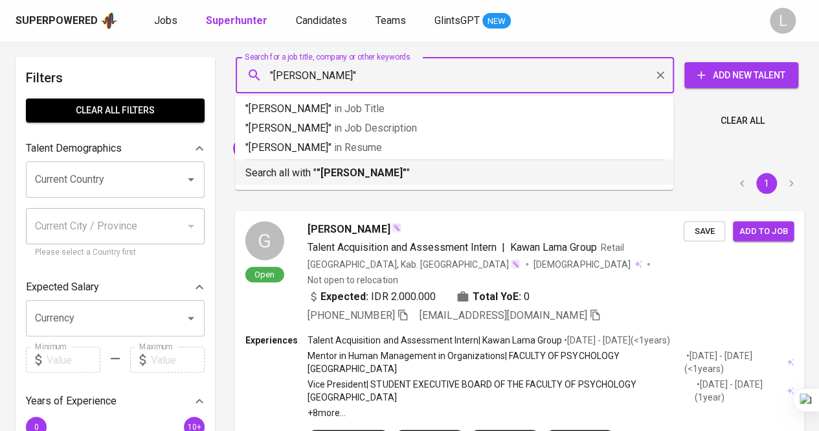
click at [396, 172] on b ""CLARIZA MAHARANNIE"" at bounding box center [362, 172] width 90 height 12
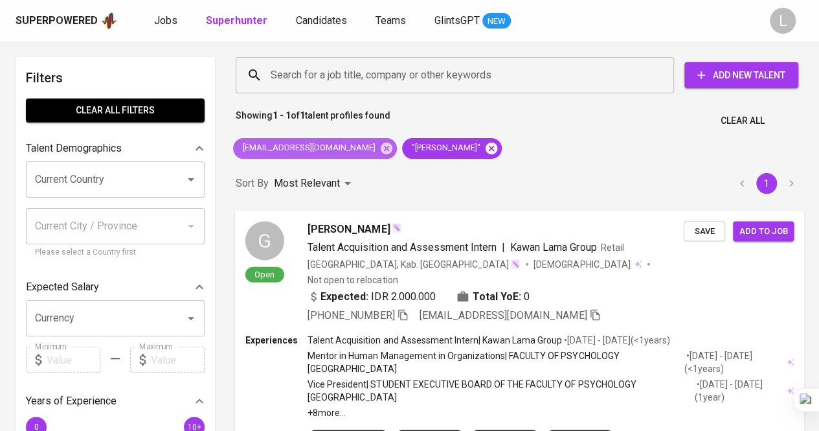
click at [381, 148] on icon at bounding box center [387, 148] width 12 height 12
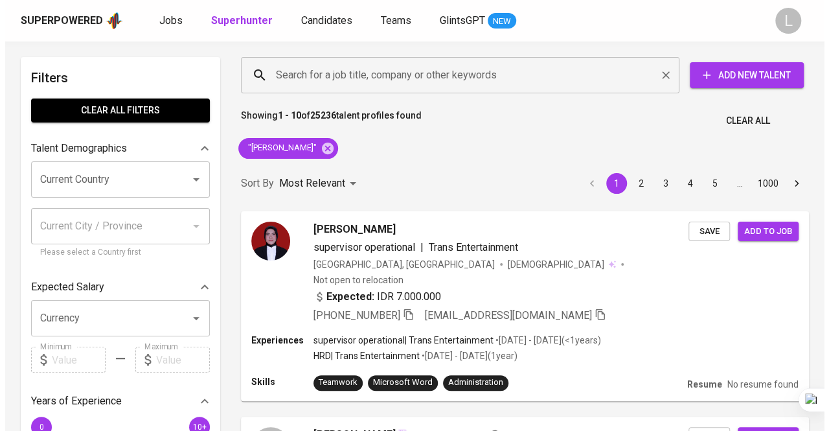
scroll to position [65, 0]
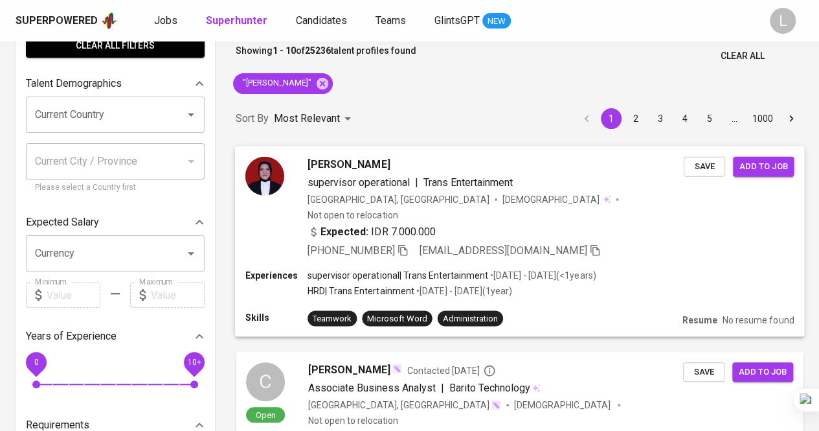
click at [343, 158] on span "Clariza Maharannie" at bounding box center [349, 164] width 82 height 16
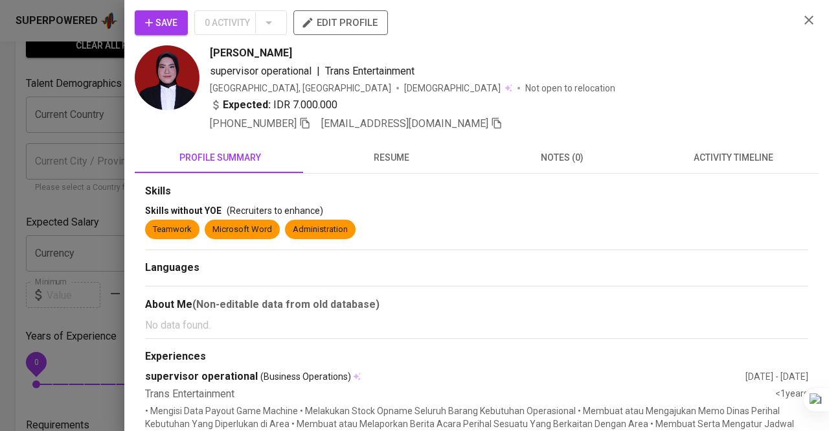
click at [301, 122] on icon "button" at bounding box center [305, 123] width 12 height 12
